Goal: Task Accomplishment & Management: Use online tool/utility

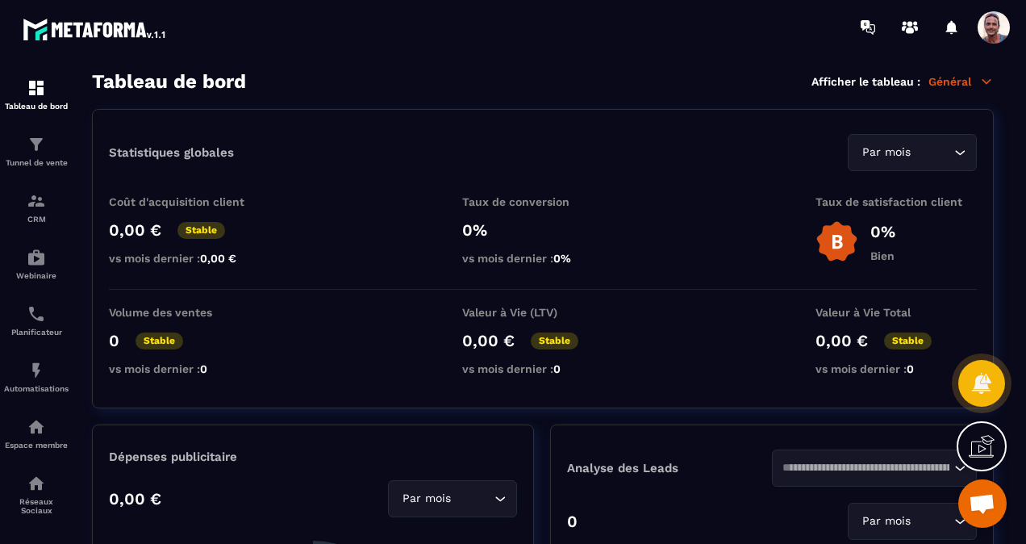
scroll to position [466, 0]
click at [35, 152] on img at bounding box center [36, 144] width 19 height 19
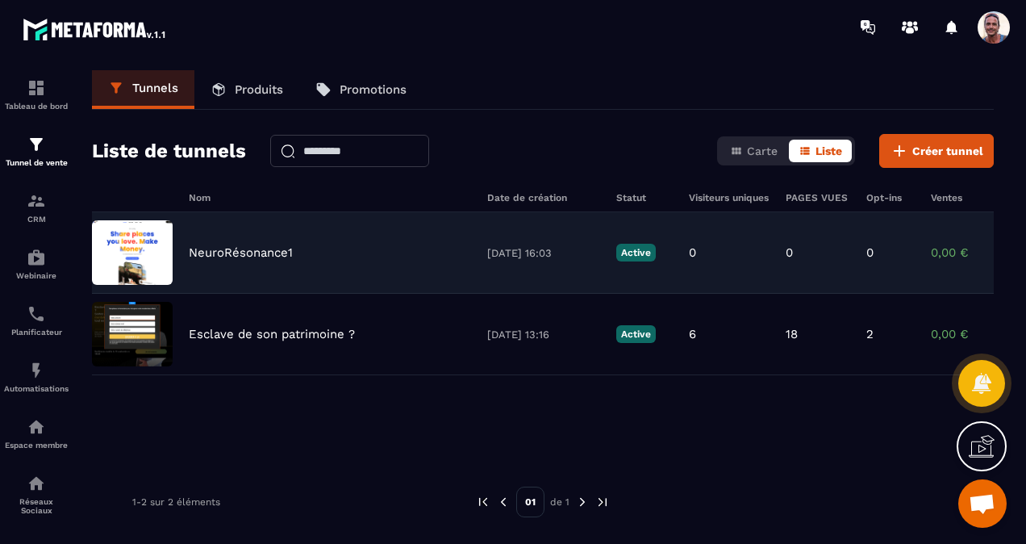
click at [231, 248] on p "NeuroRésonance1" at bounding box center [241, 252] width 104 height 15
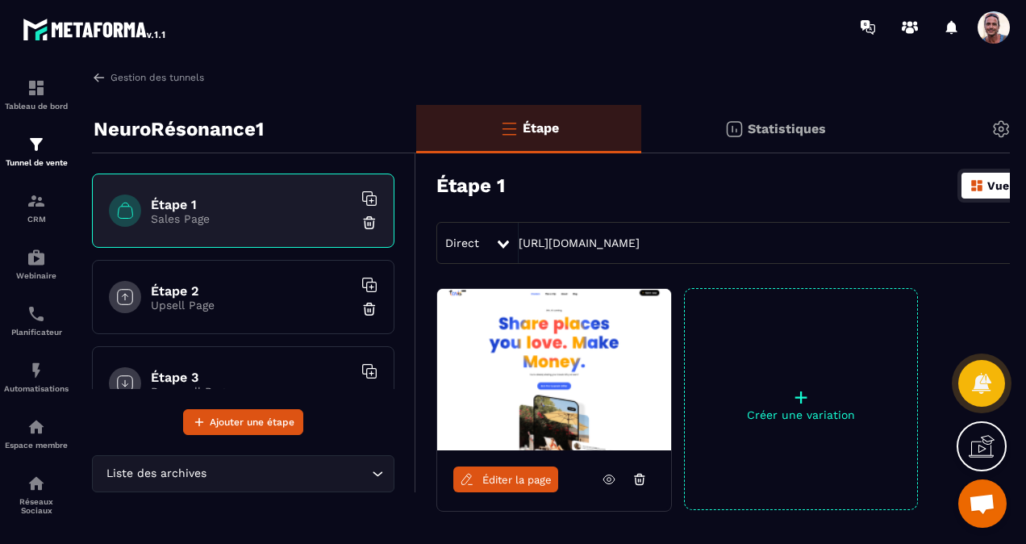
click at [511, 474] on span "Éditer la page" at bounding box center [516, 480] width 69 height 12
